Goal: Find specific page/section: Find specific page/section

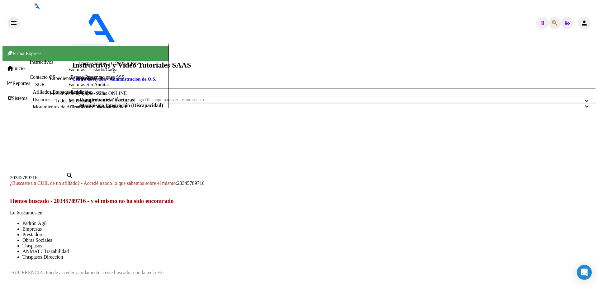
click at [593, 286] on div at bounding box center [298, 288] width 593 height 0
click at [593, 164] on div at bounding box center [298, 164] width 593 height 0
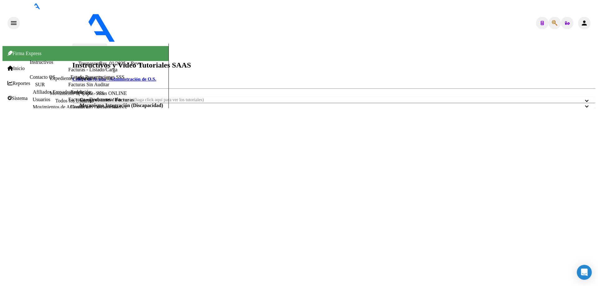
click at [46, 129] on link "Integración (discapacidad)" at bounding box center [36, 128] width 58 height 6
click at [70, 80] on link "Estado Presentaciones SSS" at bounding box center [97, 76] width 54 height 5
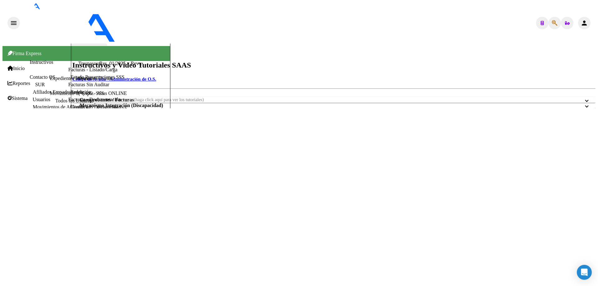
click at [70, 80] on link "Estado Presentaciones SSS" at bounding box center [97, 76] width 54 height 5
click at [35, 146] on span "Prestadores / Proveedores" at bounding box center [35, 143] width 56 height 6
click at [68, 72] on link "Facturas - Listado/Carga" at bounding box center [92, 69] width 49 height 5
